Goal: Information Seeking & Learning: Learn about a topic

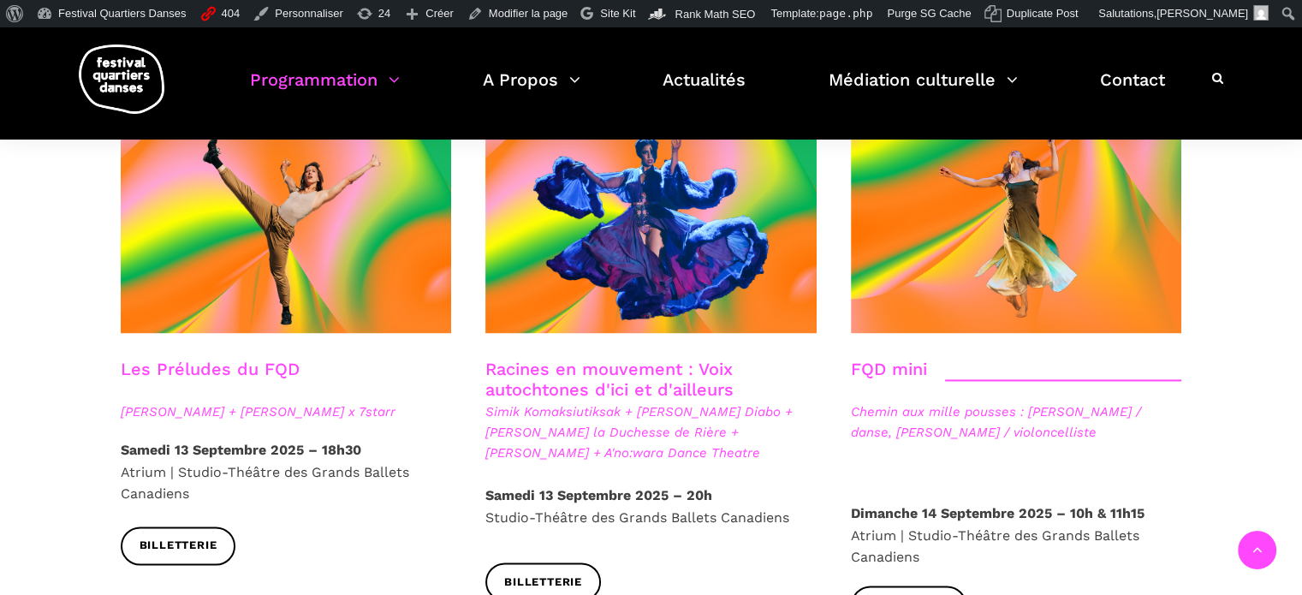
scroll to position [2482, 0]
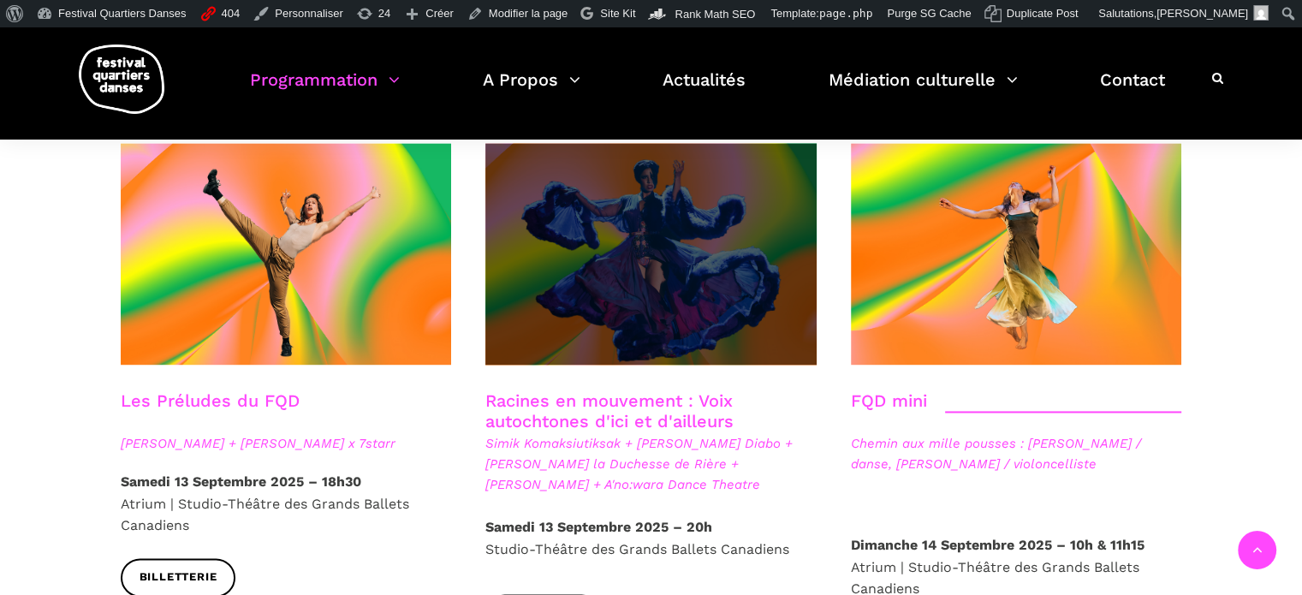
click at [627, 218] on span at bounding box center [650, 254] width 331 height 222
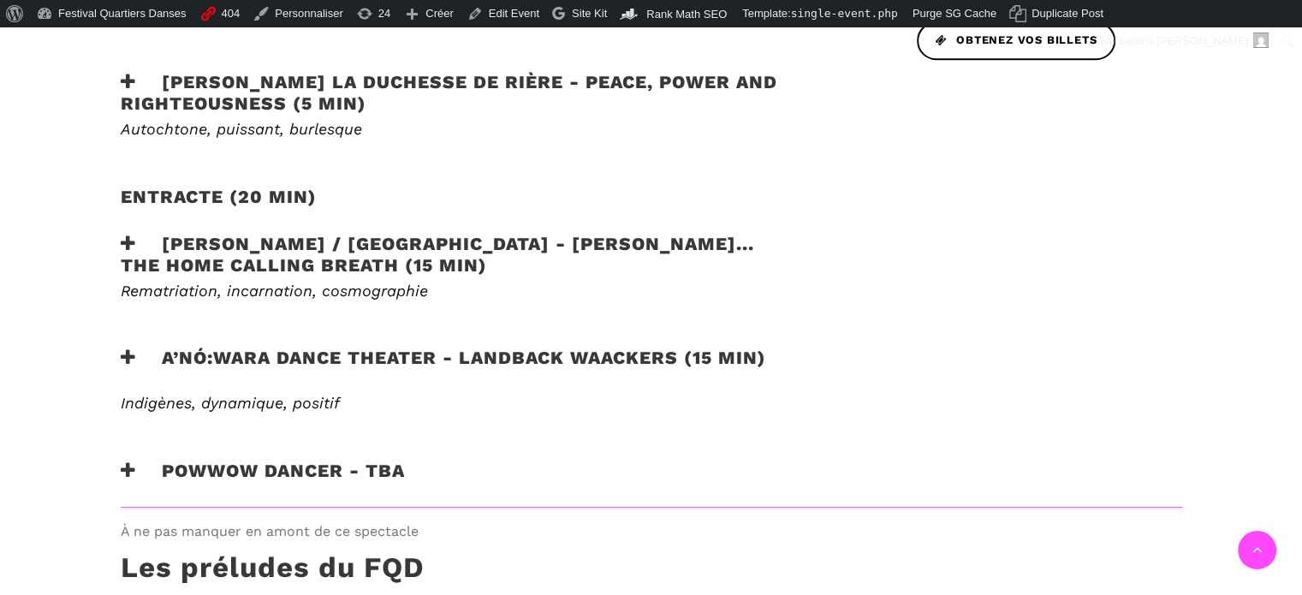
click at [483, 233] on h3 "Victoria Hunt / Australie - HAU KĀINGA... the home calling breath (15 min)" at bounding box center [458, 254] width 674 height 43
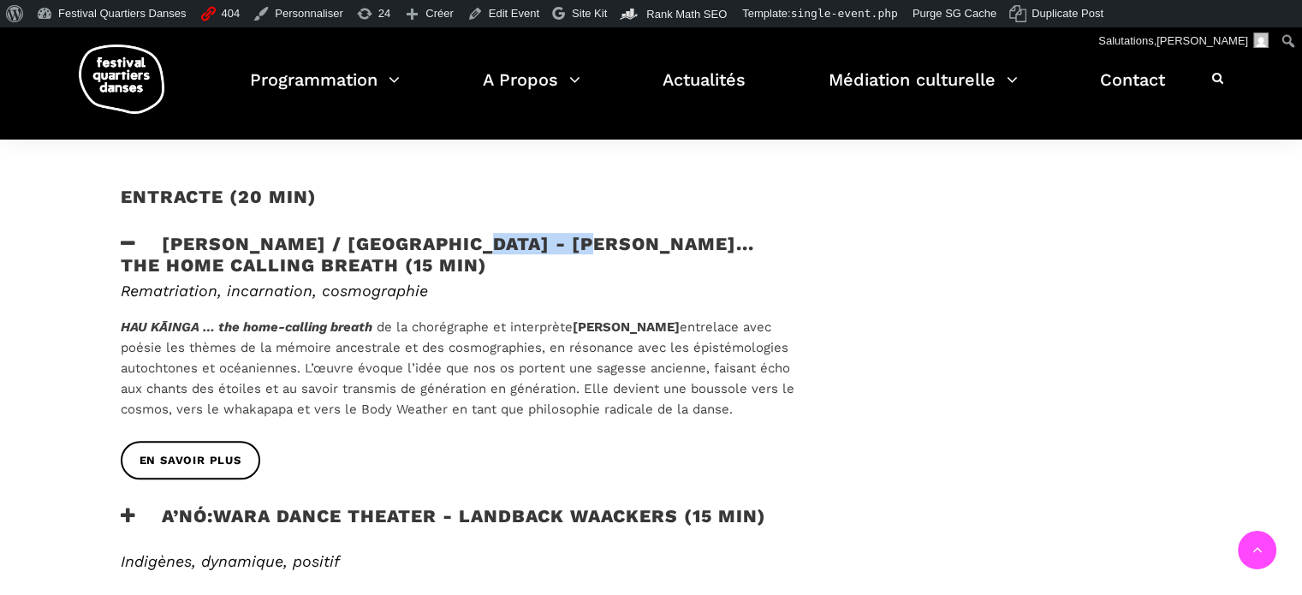
drag, startPoint x: 463, startPoint y: 211, endPoint x: 580, endPoint y: 222, distance: 117.7
click at [580, 233] on h3 "Victoria Hunt / Australie - HAU KĀINGA... the home calling breath (15 min)" at bounding box center [458, 254] width 674 height 43
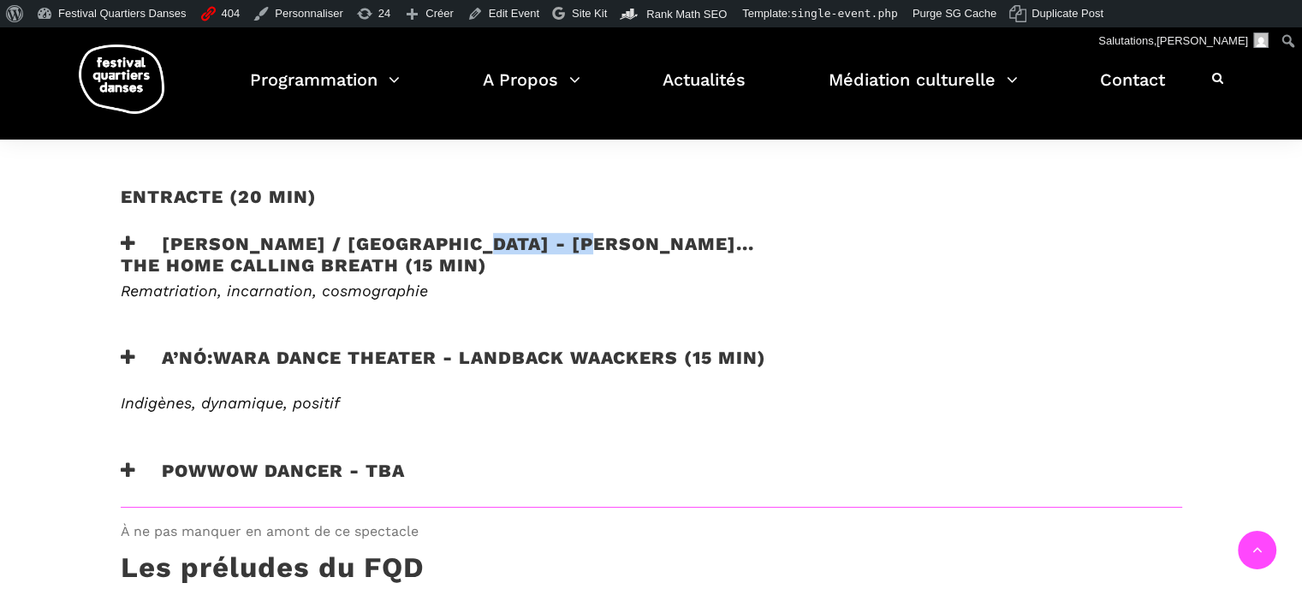
copy h3 "HAU KĀINGA"
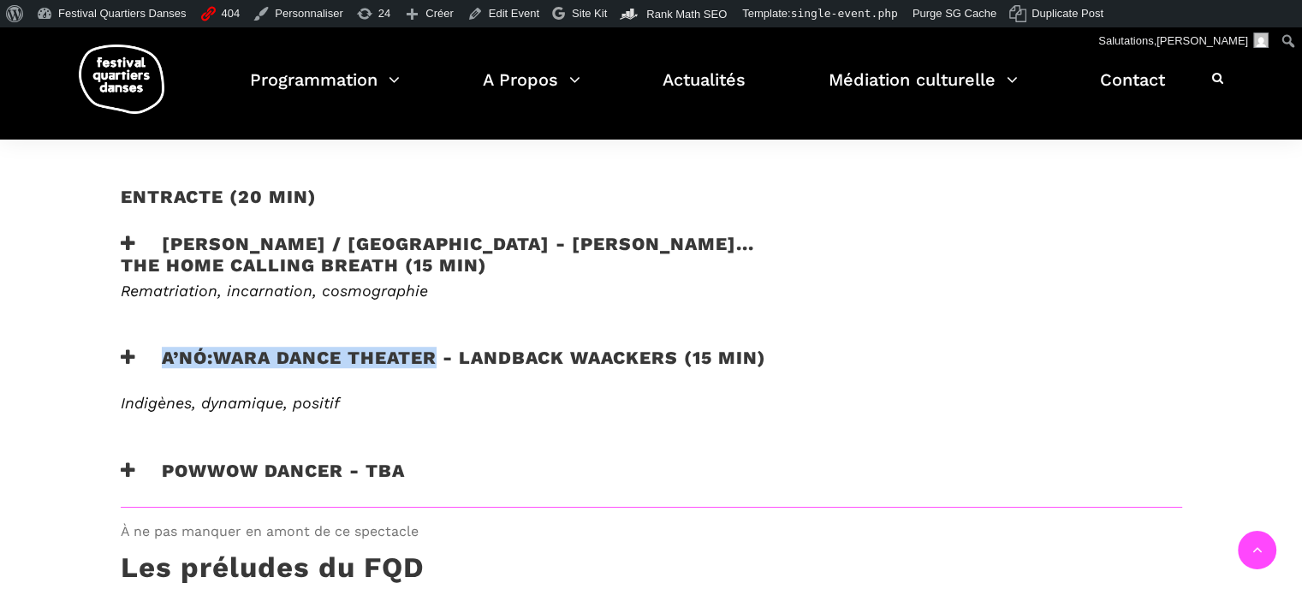
drag, startPoint x: 163, startPoint y: 326, endPoint x: 431, endPoint y: 331, distance: 268.8
click at [431, 347] on h3 "A’nó:wara Dance Theater - Landback Waackers (15 min)" at bounding box center [443, 368] width 645 height 43
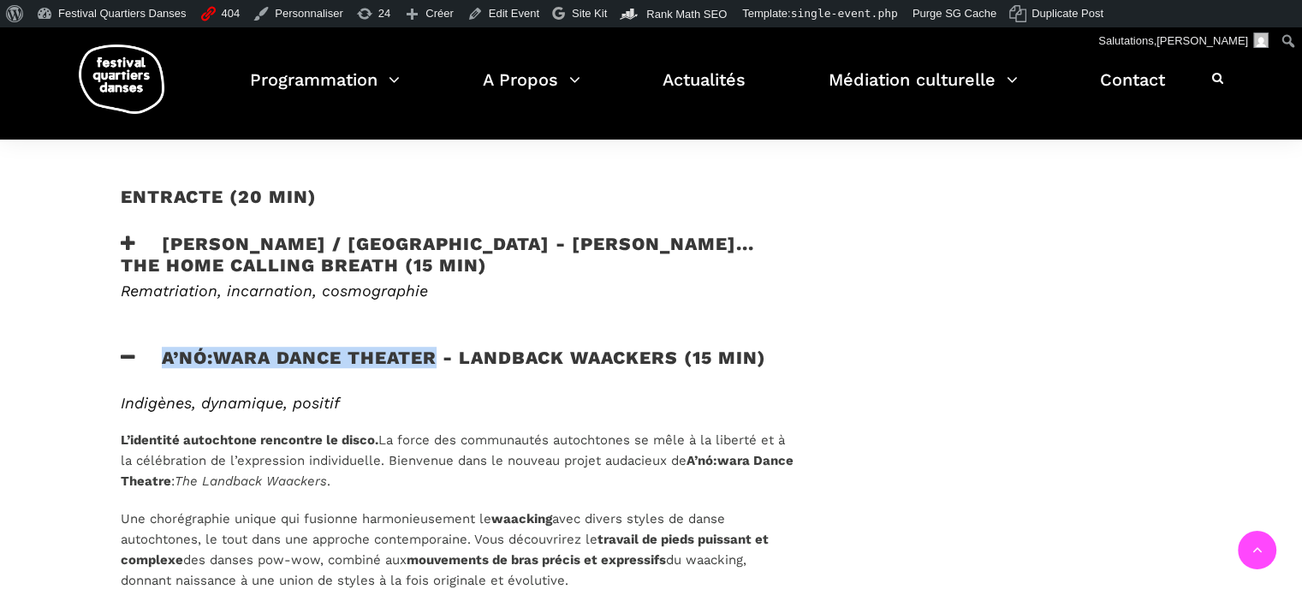
copy h3 "A’nó:wara Dance Theater"
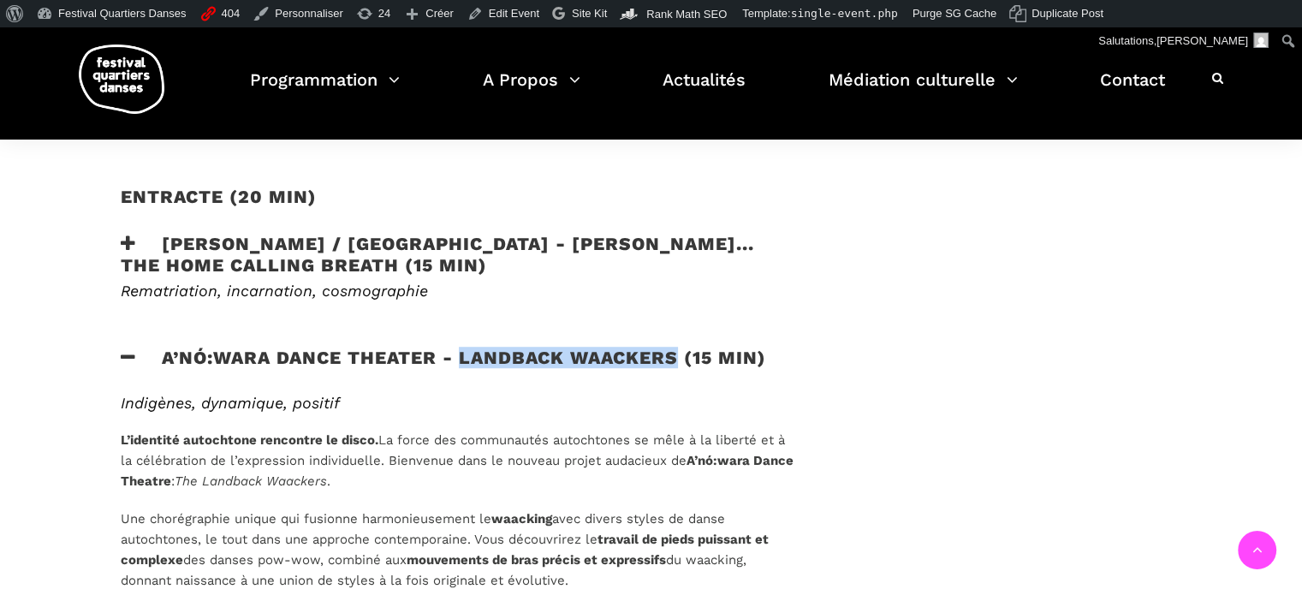
drag, startPoint x: 460, startPoint y: 329, endPoint x: 678, endPoint y: 331, distance: 218.3
click at [678, 347] on h3 "A’nó:wara Dance Theater - Landback Waackers (15 min)" at bounding box center [443, 368] width 645 height 43
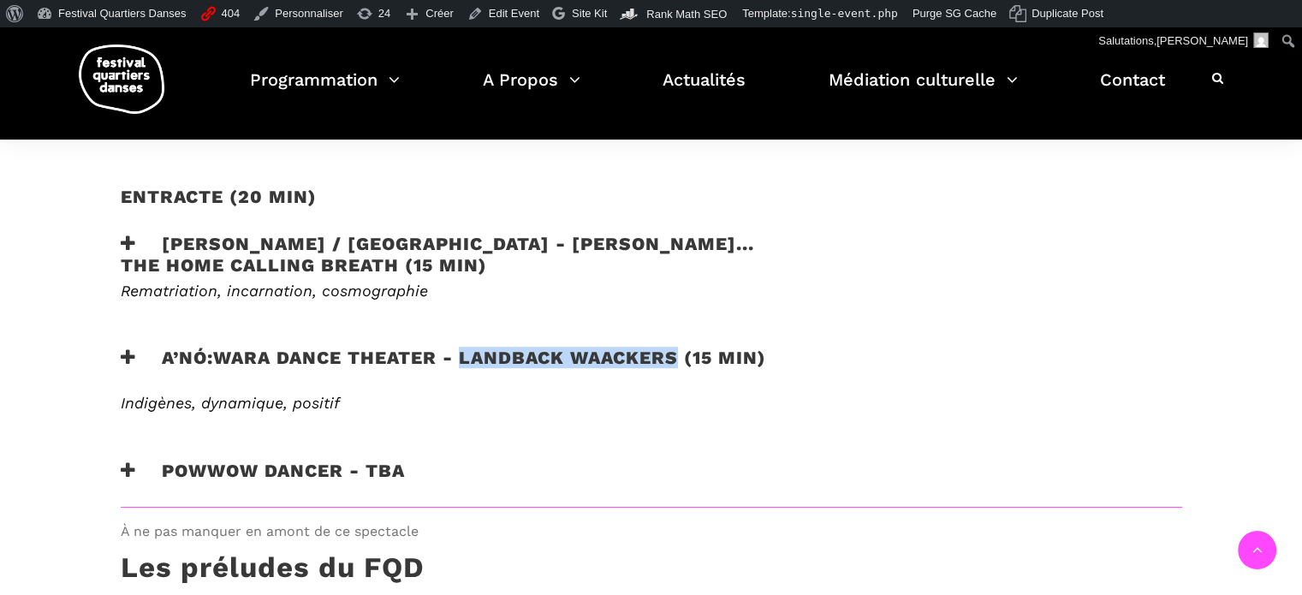
copy h3 "Landback Waackers"
